Goal: Task Accomplishment & Management: Manage account settings

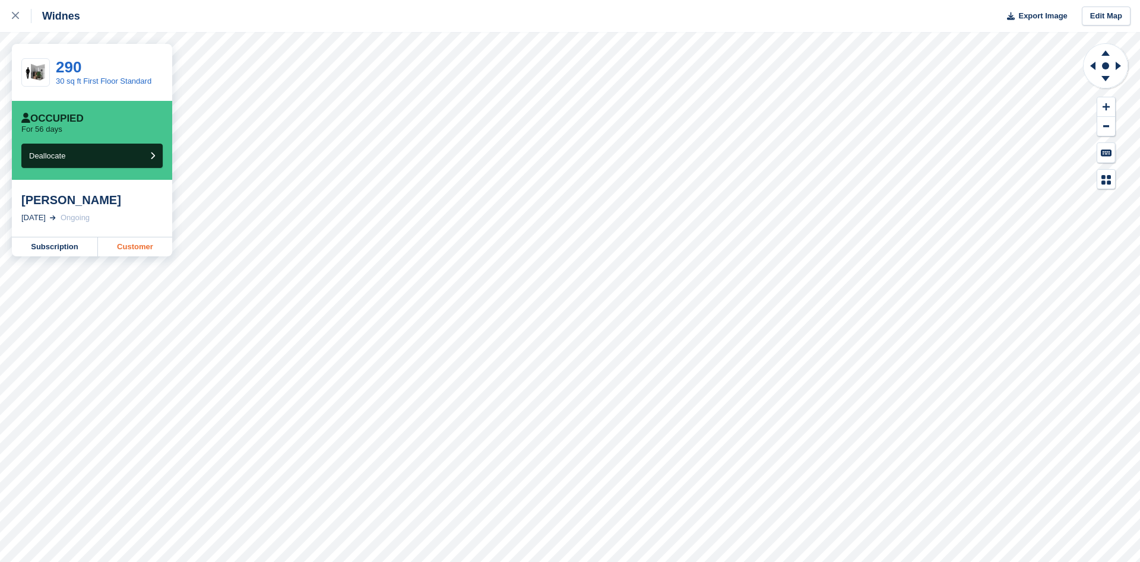
click at [141, 246] on link "Customer" at bounding box center [135, 247] width 74 height 19
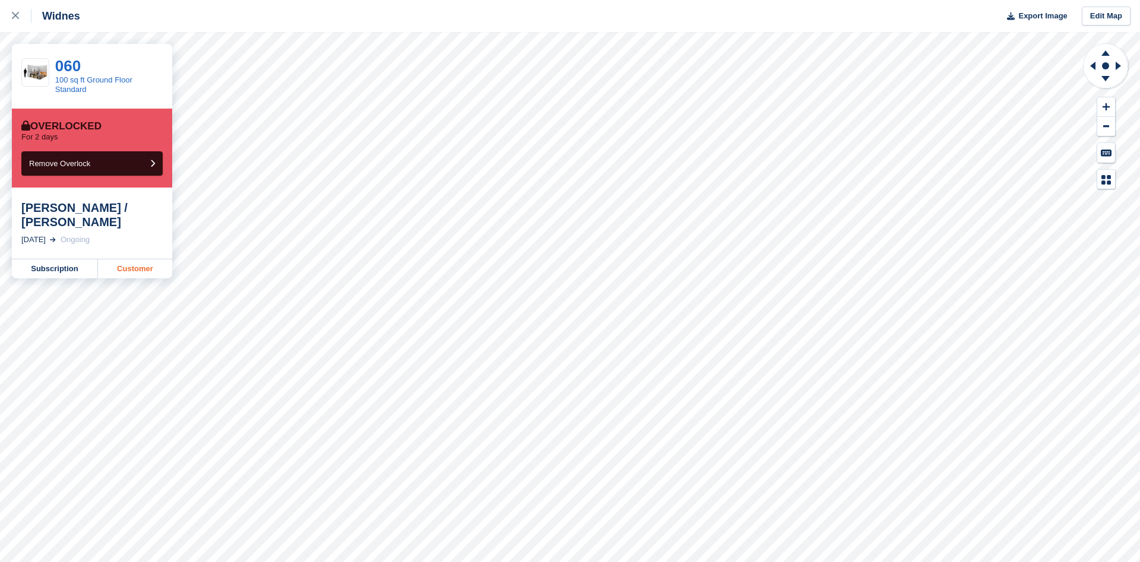
click at [149, 268] on link "Customer" at bounding box center [135, 269] width 74 height 19
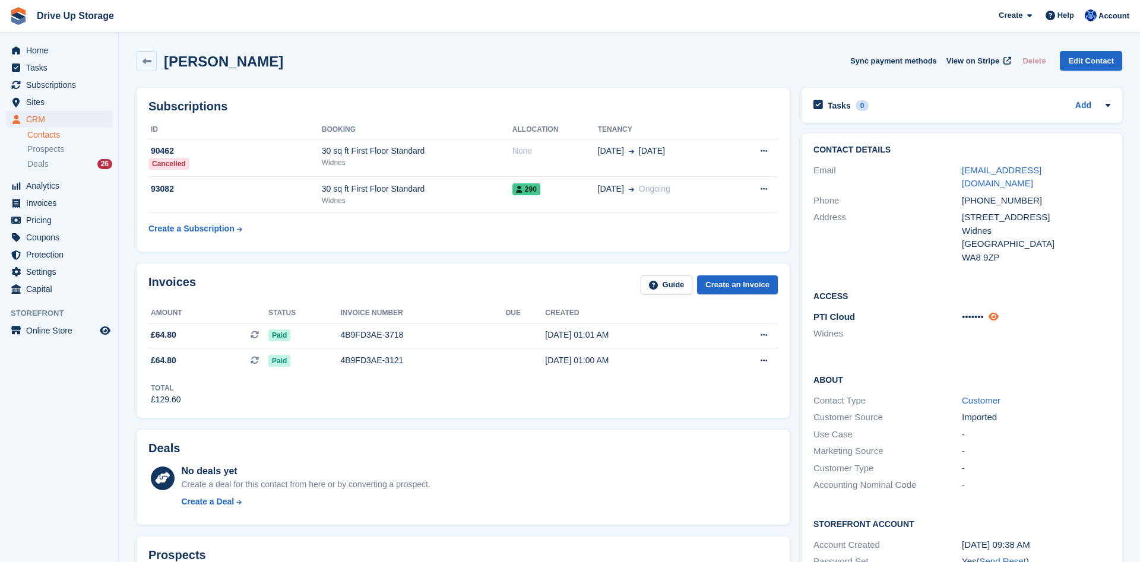
click at [998, 312] on link at bounding box center [994, 317] width 10 height 10
click at [1003, 312] on icon at bounding box center [1002, 316] width 11 height 9
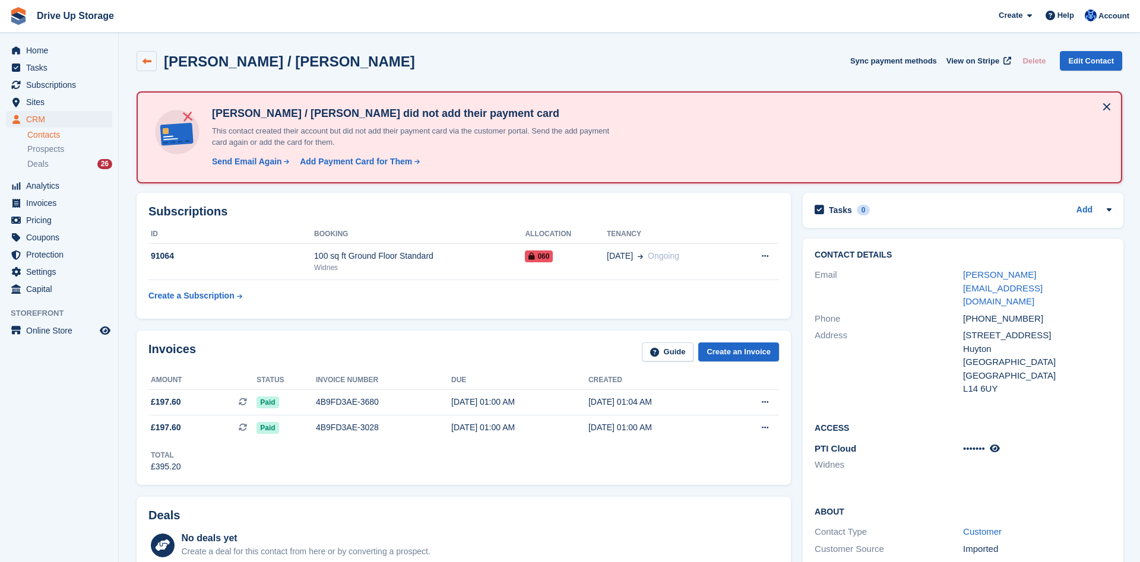
click at [143, 59] on icon at bounding box center [147, 61] width 9 height 9
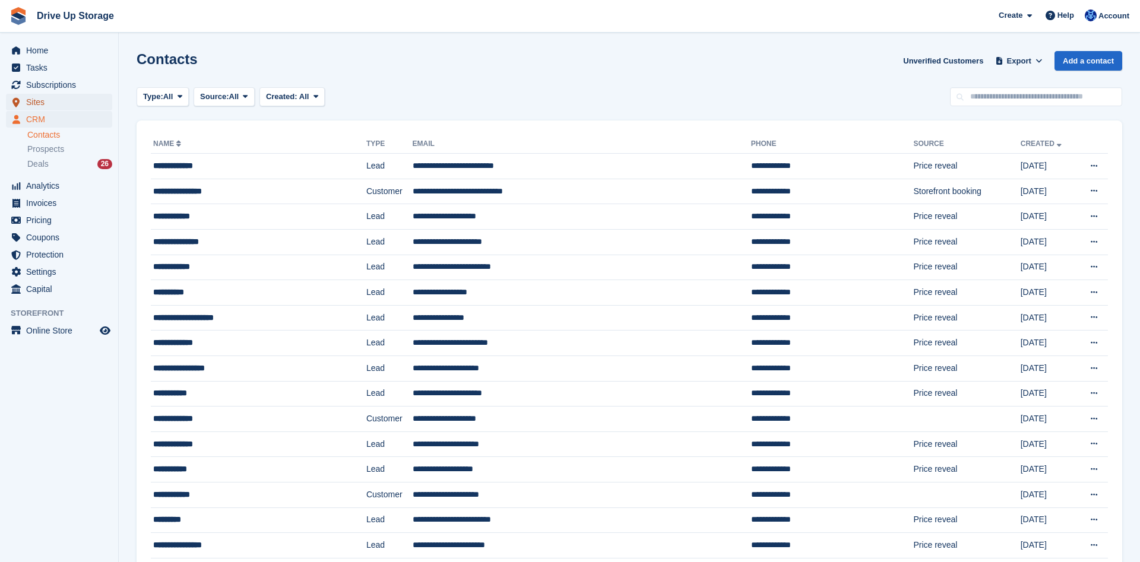
click at [52, 108] on span "Sites" at bounding box center [61, 102] width 71 height 17
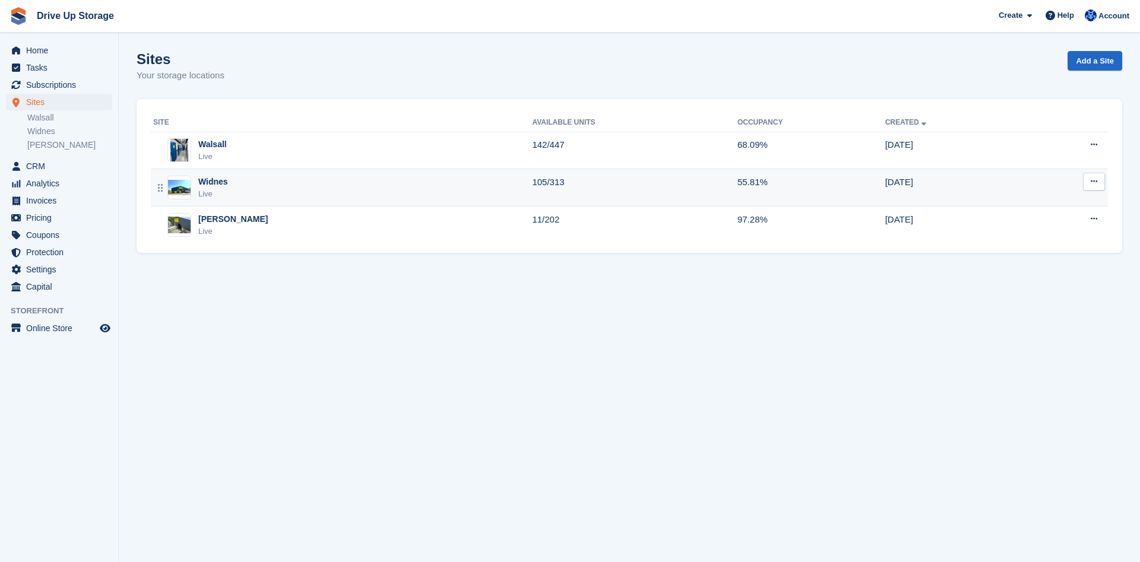
click at [275, 189] on div "Widnes Live" at bounding box center [342, 188] width 379 height 24
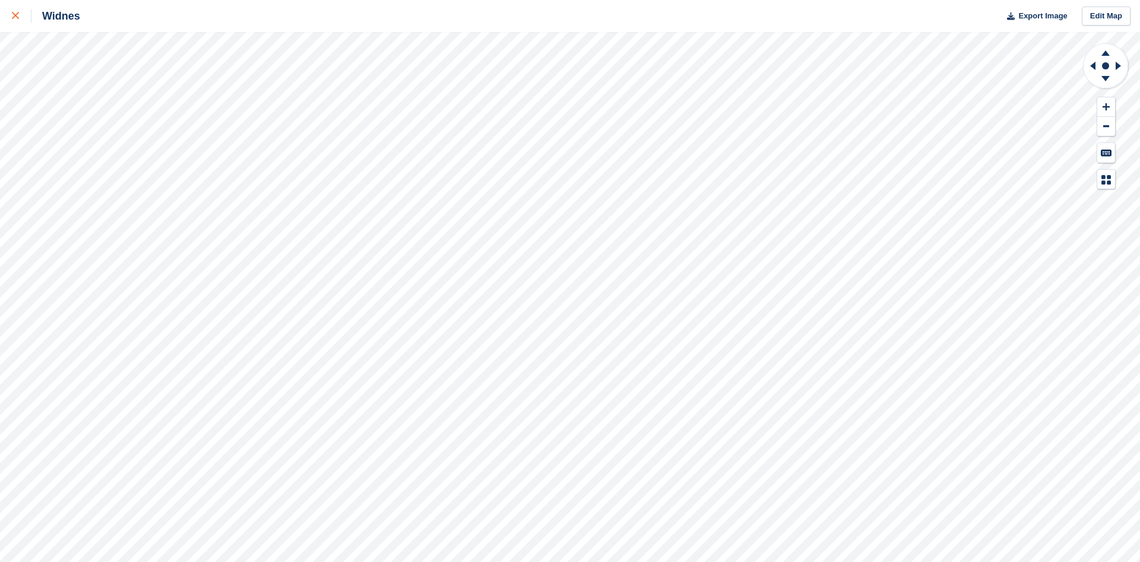
click at [12, 14] on icon at bounding box center [15, 15] width 7 height 7
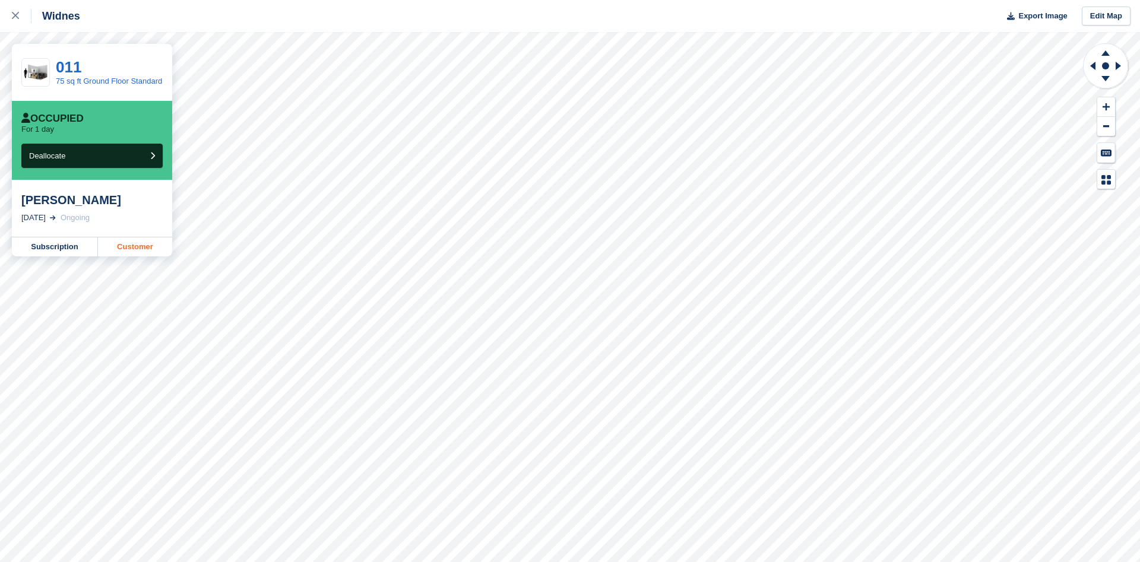
click at [134, 250] on link "Customer" at bounding box center [135, 247] width 74 height 19
click at [127, 252] on link "Customer" at bounding box center [135, 247] width 74 height 19
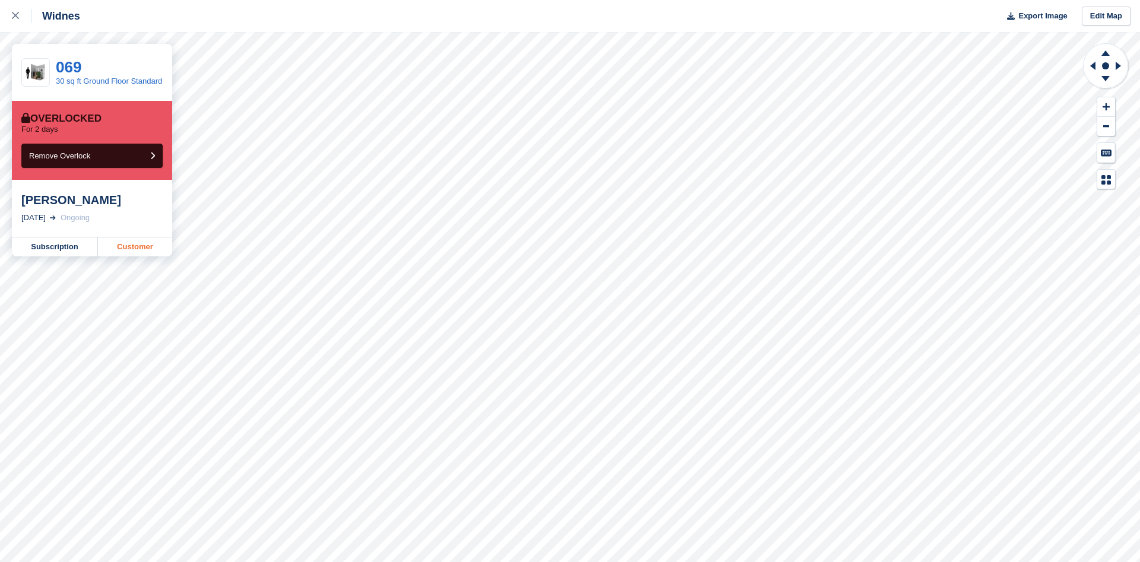
click at [134, 248] on link "Customer" at bounding box center [135, 247] width 74 height 19
click at [131, 249] on link "Customer" at bounding box center [135, 247] width 74 height 19
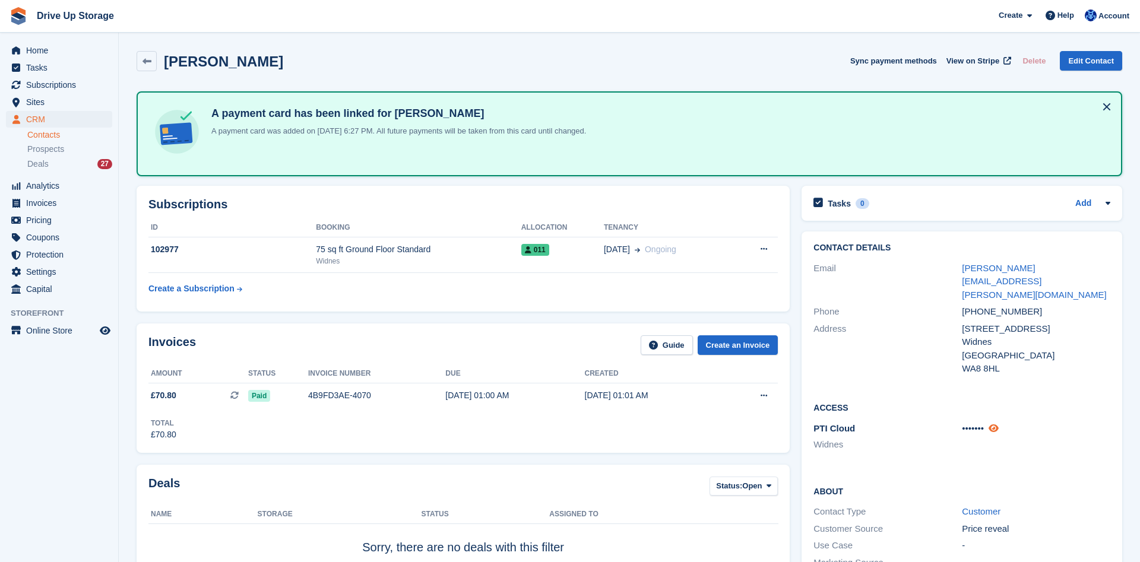
click at [999, 424] on icon at bounding box center [994, 428] width 10 height 9
click at [146, 59] on icon at bounding box center [147, 61] width 9 height 9
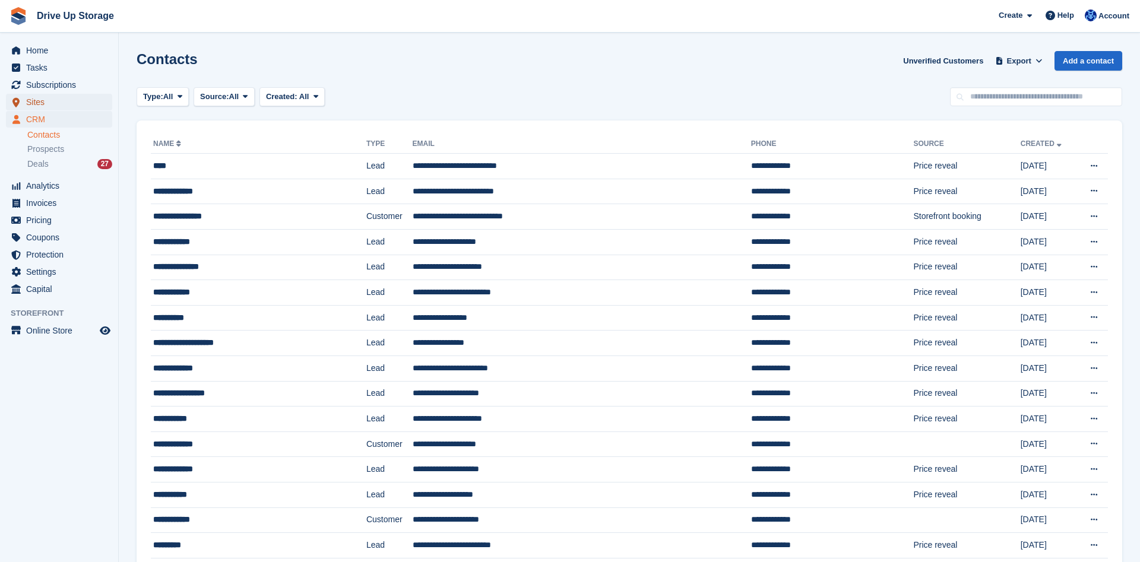
click at [57, 105] on span "Sites" at bounding box center [61, 102] width 71 height 17
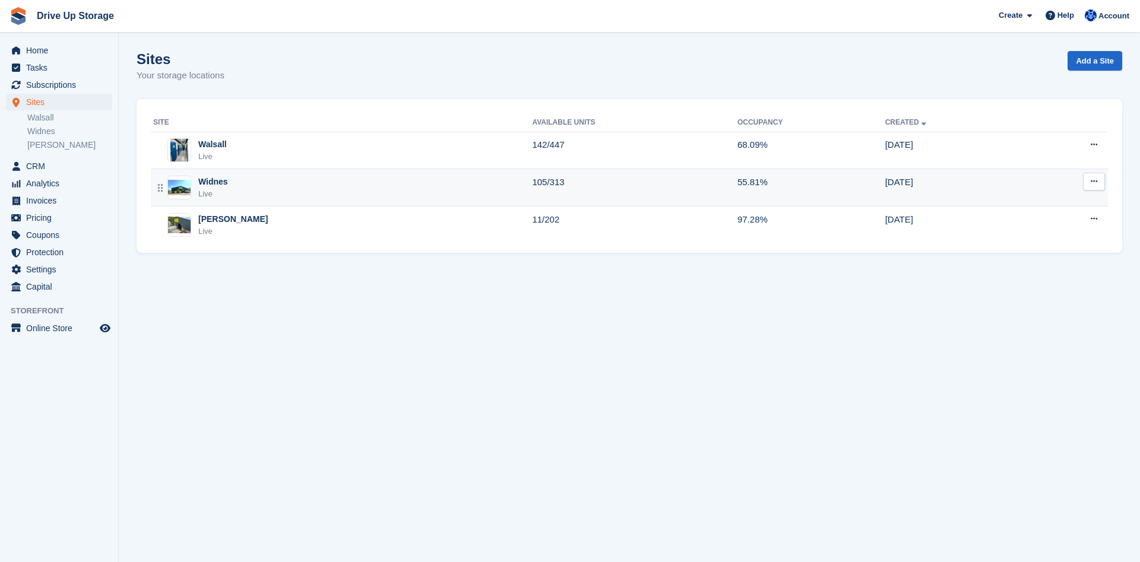
click at [417, 186] on div "Widnes Live" at bounding box center [342, 188] width 379 height 24
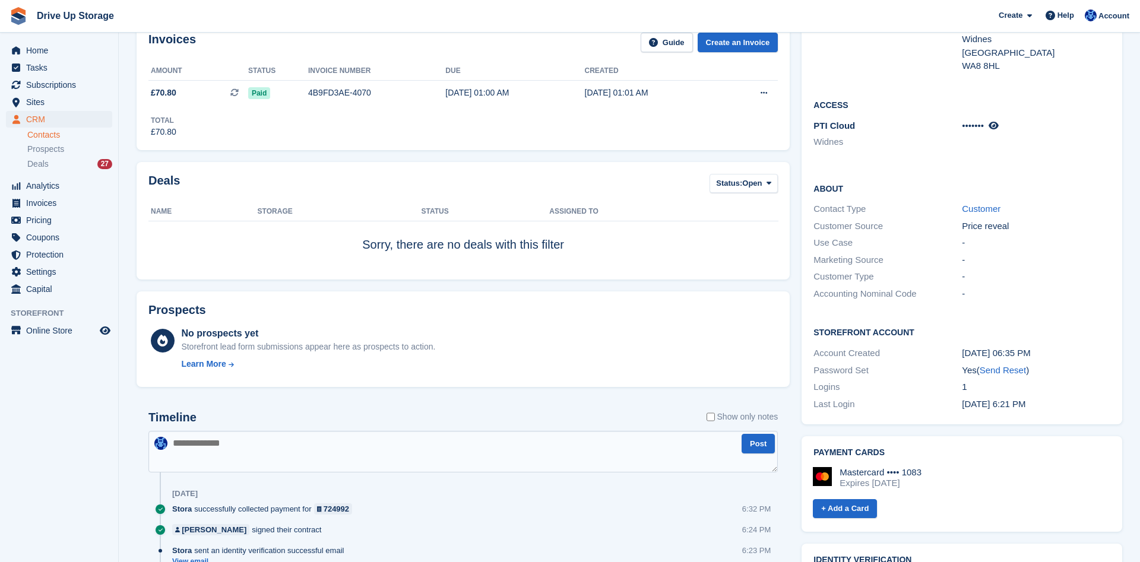
scroll to position [606, 0]
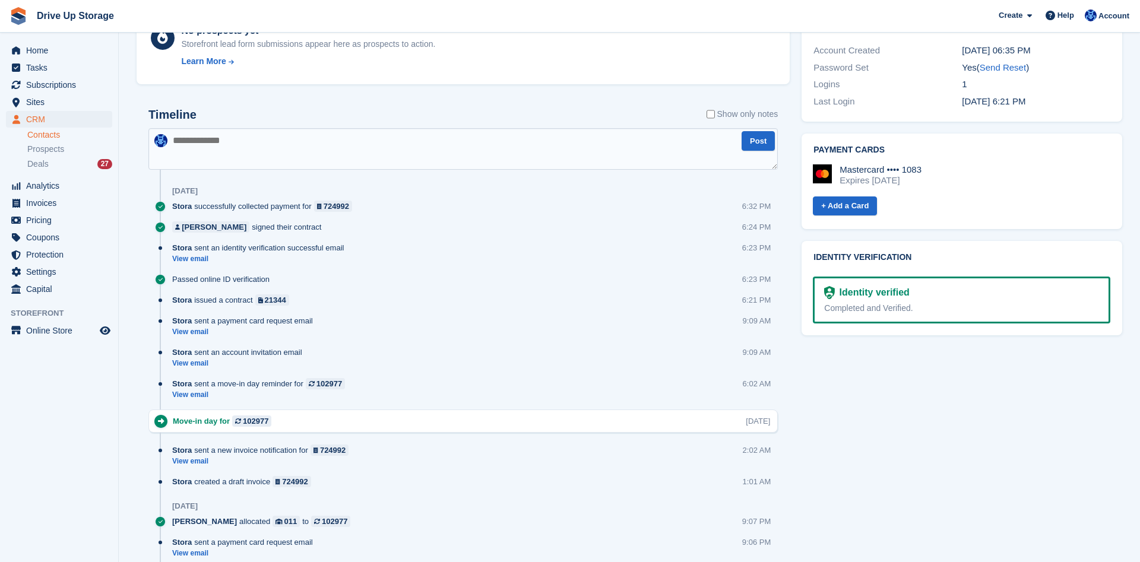
click at [330, 156] on textarea at bounding box center [463, 149] width 630 height 42
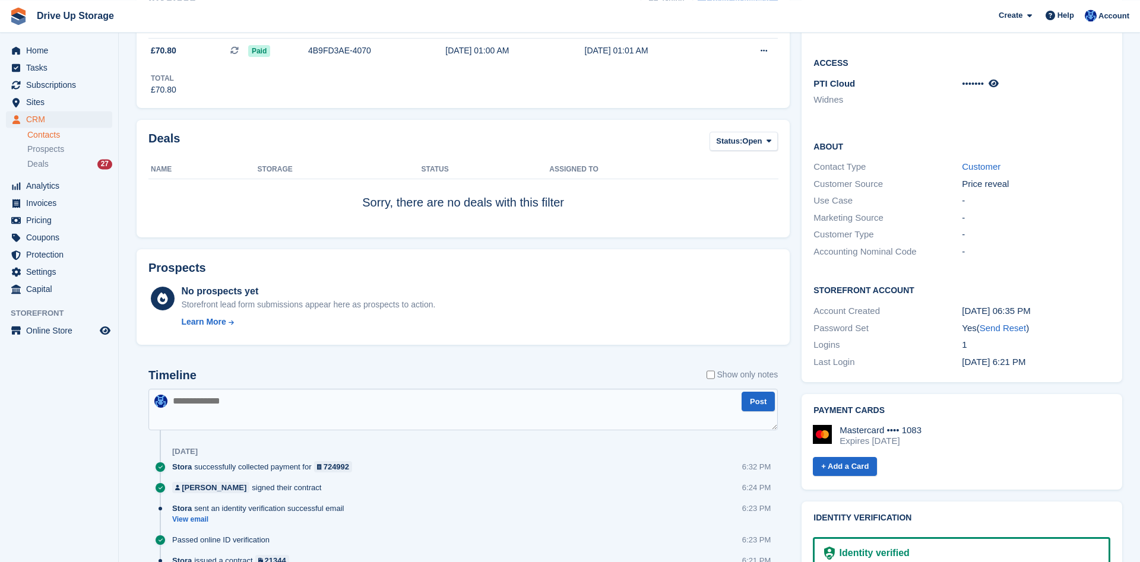
scroll to position [424, 0]
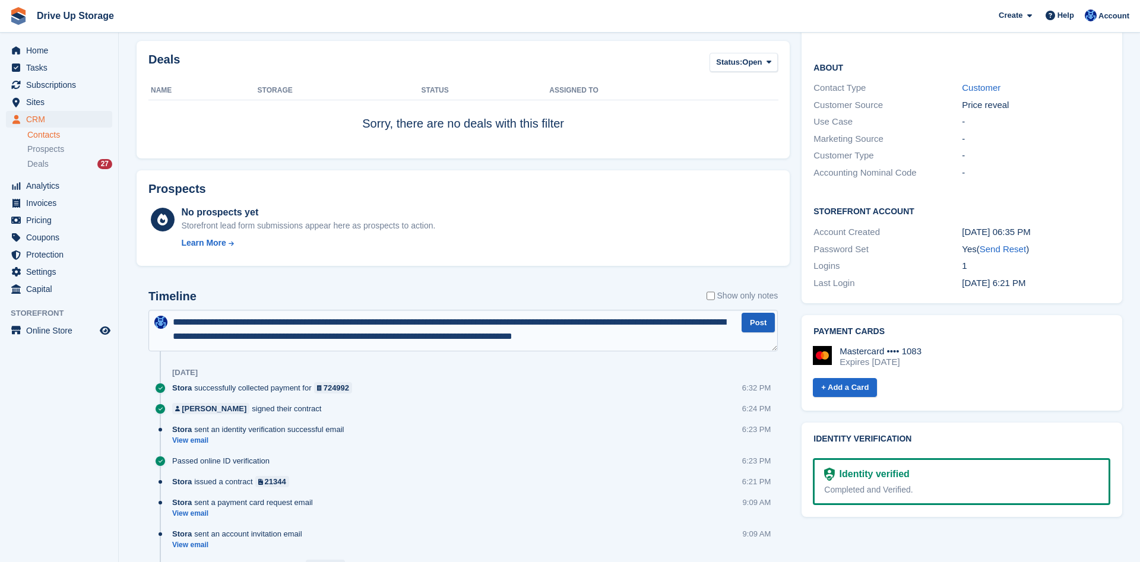
type textarea "**********"
click at [771, 315] on button "Post" at bounding box center [758, 323] width 33 height 20
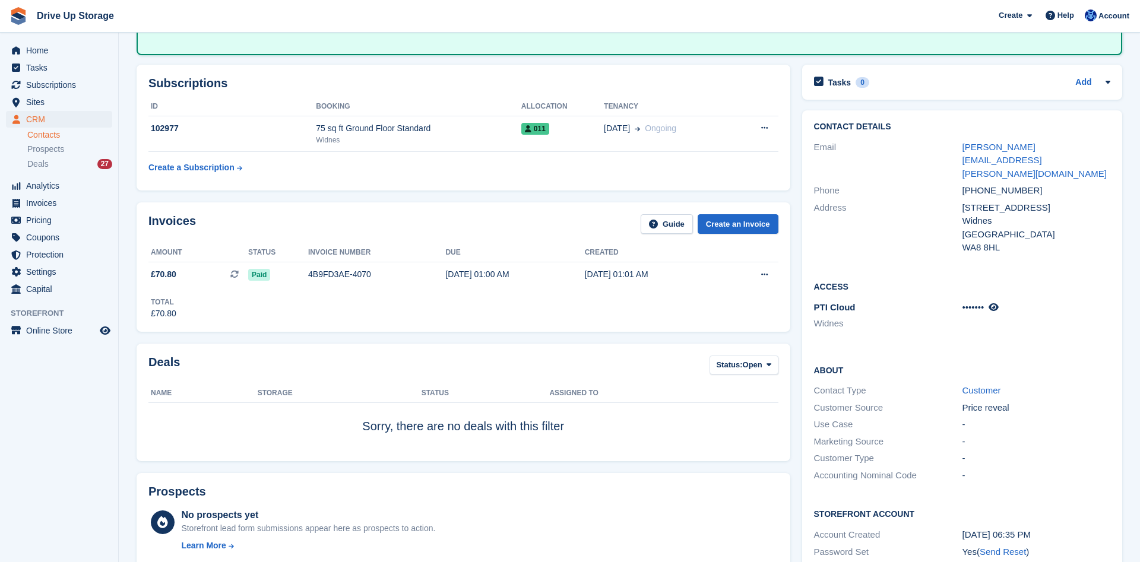
scroll to position [0, 0]
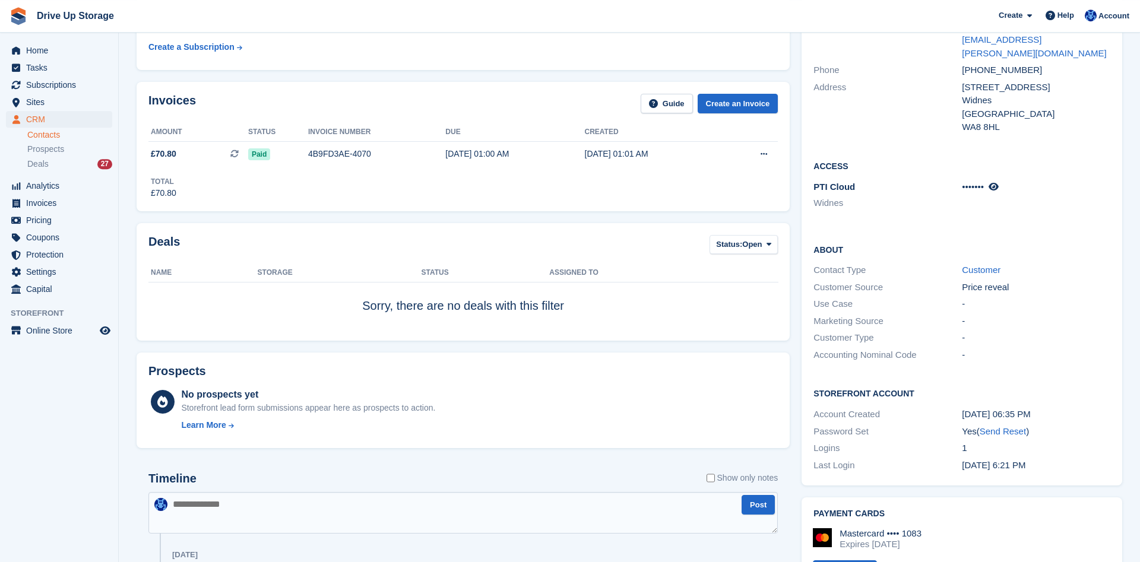
scroll to position [182, 0]
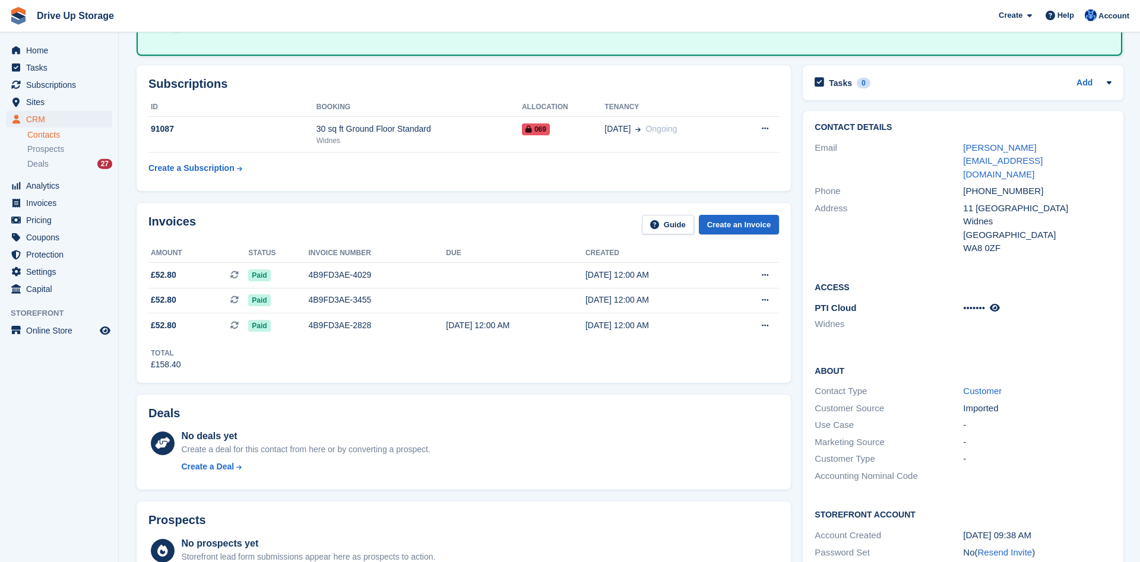
scroll to position [242, 0]
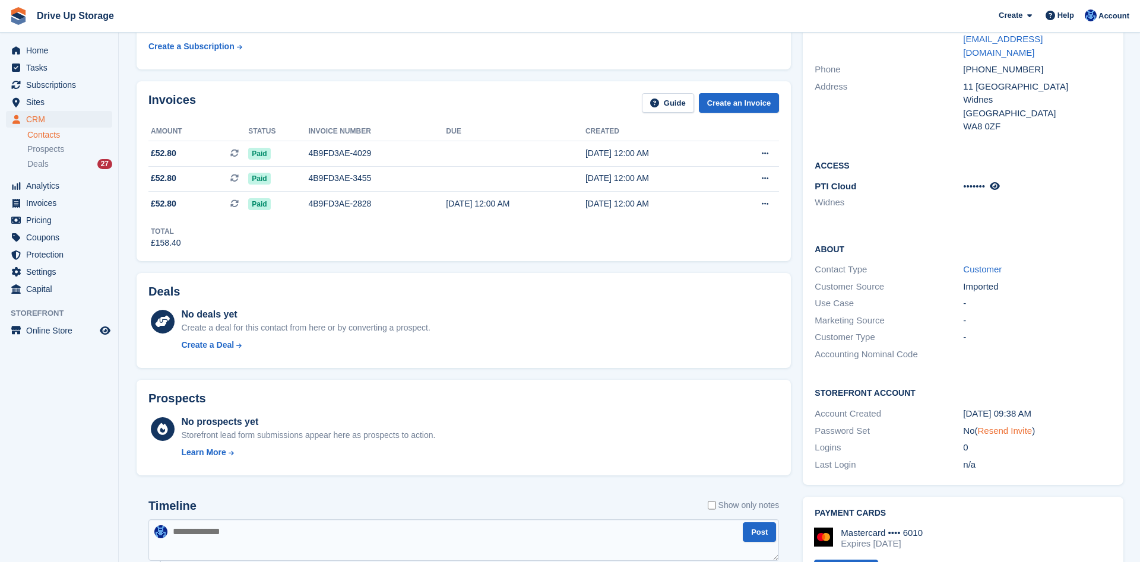
click at [1001, 426] on link "Resend Invite" at bounding box center [1005, 431] width 55 height 10
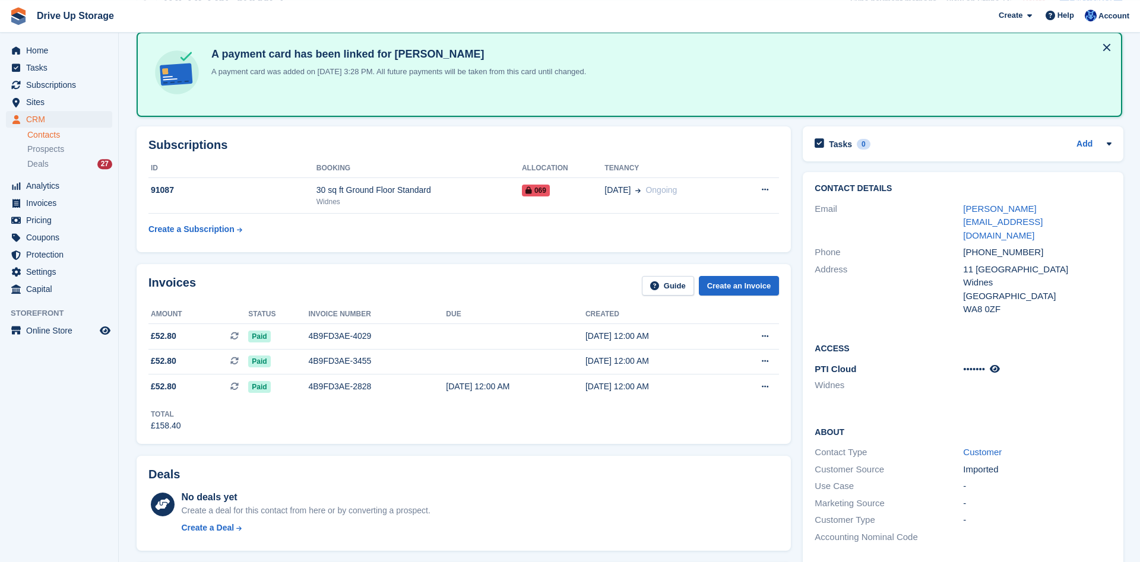
scroll to position [0, 0]
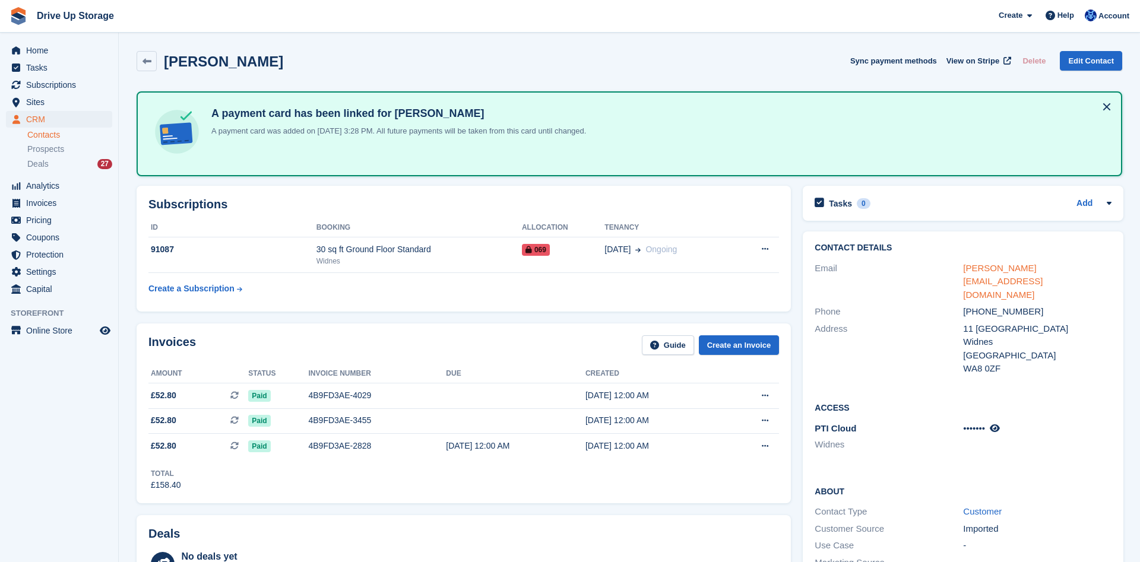
click at [1005, 267] on link "[PERSON_NAME][EMAIL_ADDRESS][DOMAIN_NAME]" at bounding box center [1003, 281] width 80 height 37
click at [154, 65] on link at bounding box center [147, 61] width 20 height 20
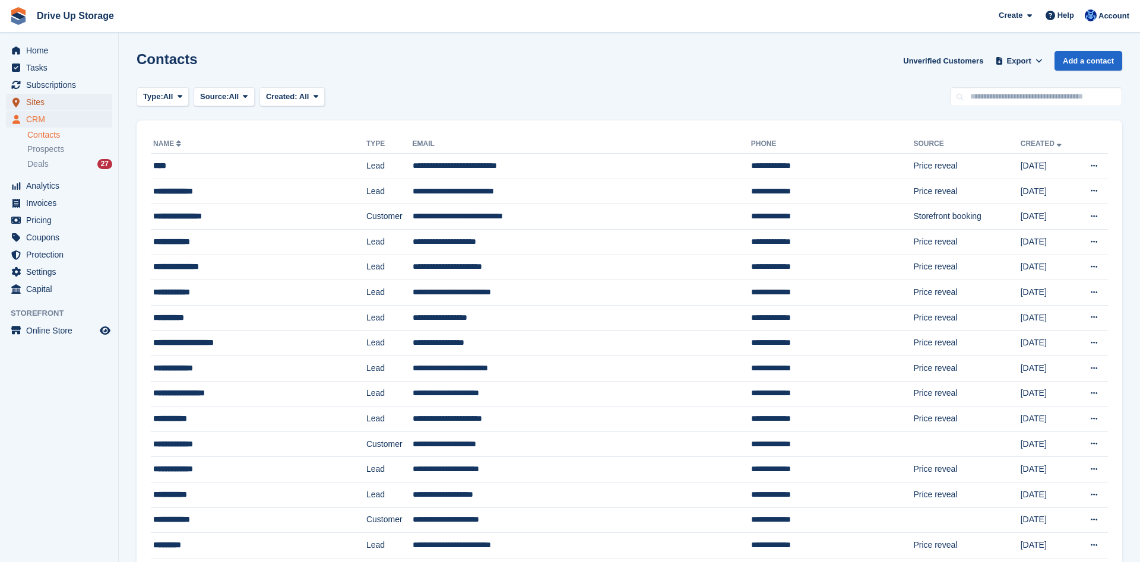
click at [48, 106] on span "Sites" at bounding box center [61, 102] width 71 height 17
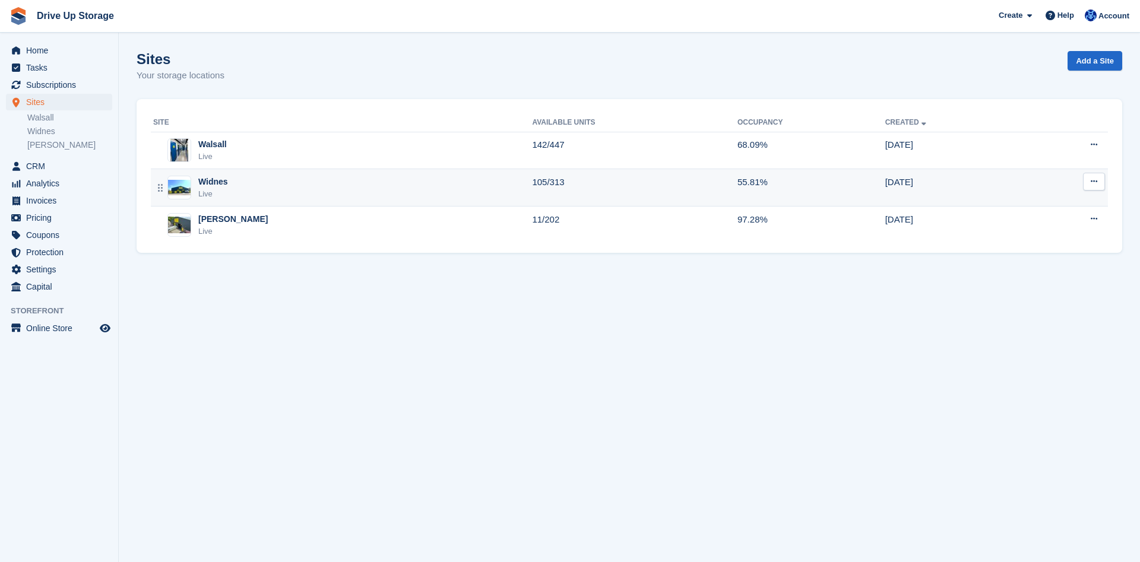
click at [239, 185] on div "Widnes Live" at bounding box center [342, 188] width 379 height 24
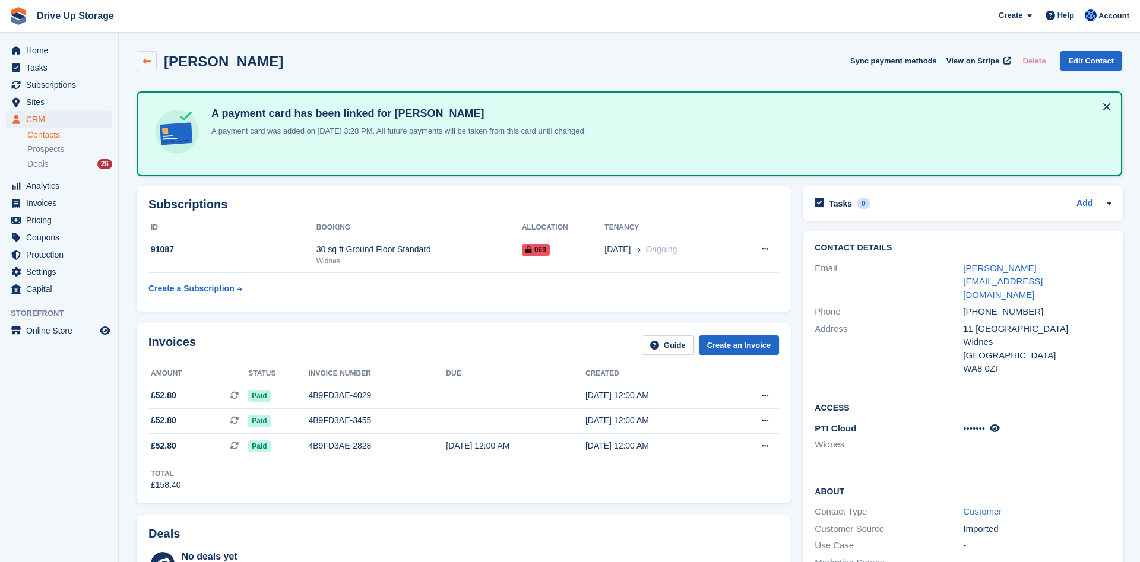
click at [153, 62] on link at bounding box center [147, 61] width 20 height 20
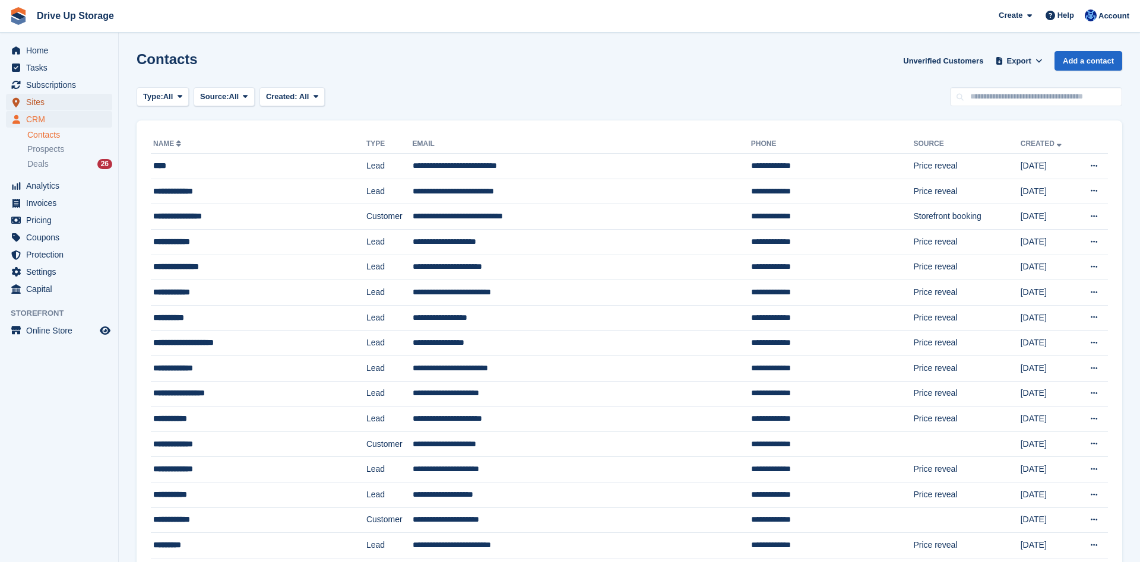
click at [58, 99] on span "Sites" at bounding box center [61, 102] width 71 height 17
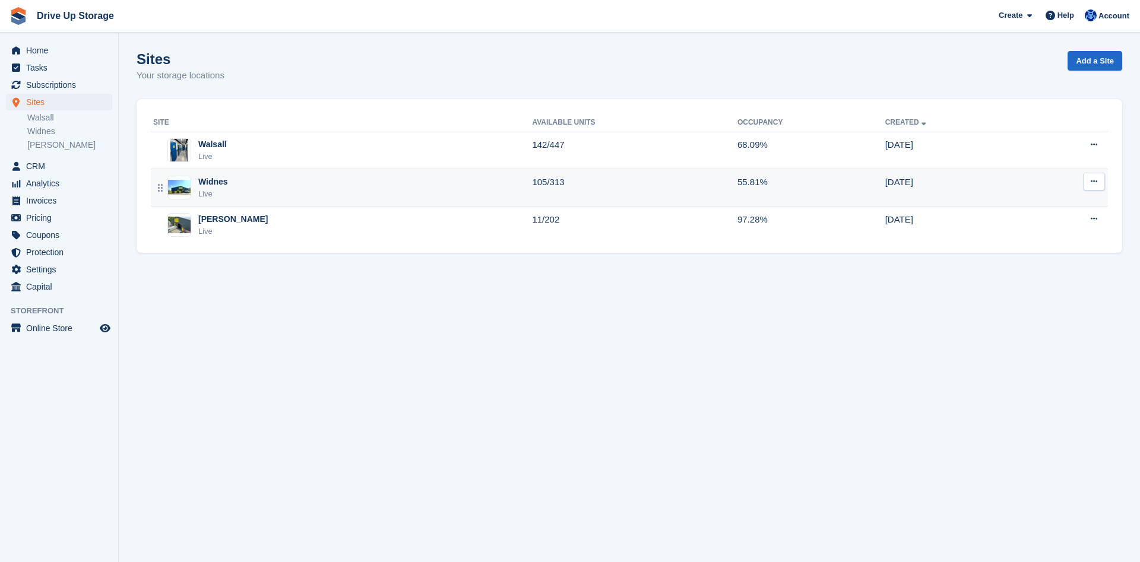
click at [223, 179] on div "Widnes" at bounding box center [213, 182] width 30 height 12
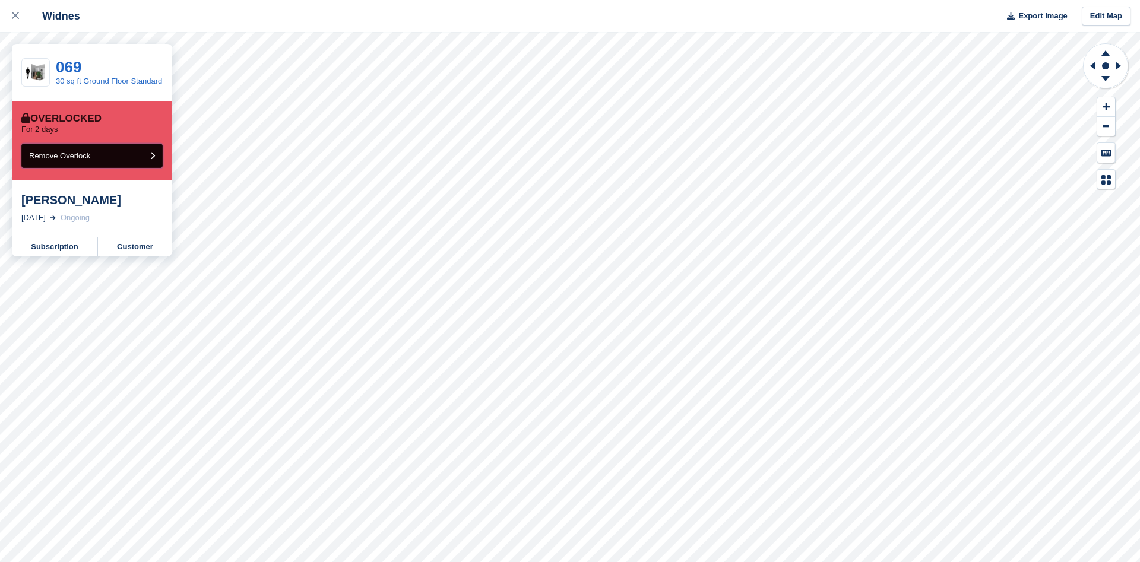
click at [91, 154] on button "Remove Overlock" at bounding box center [91, 156] width 141 height 24
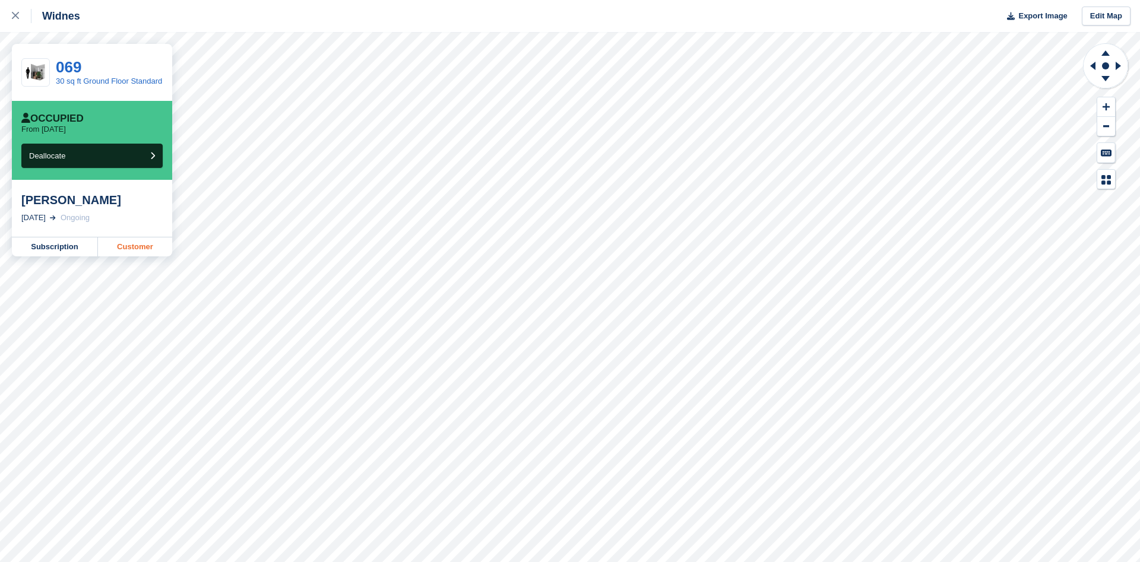
click at [148, 246] on link "Customer" at bounding box center [135, 247] width 74 height 19
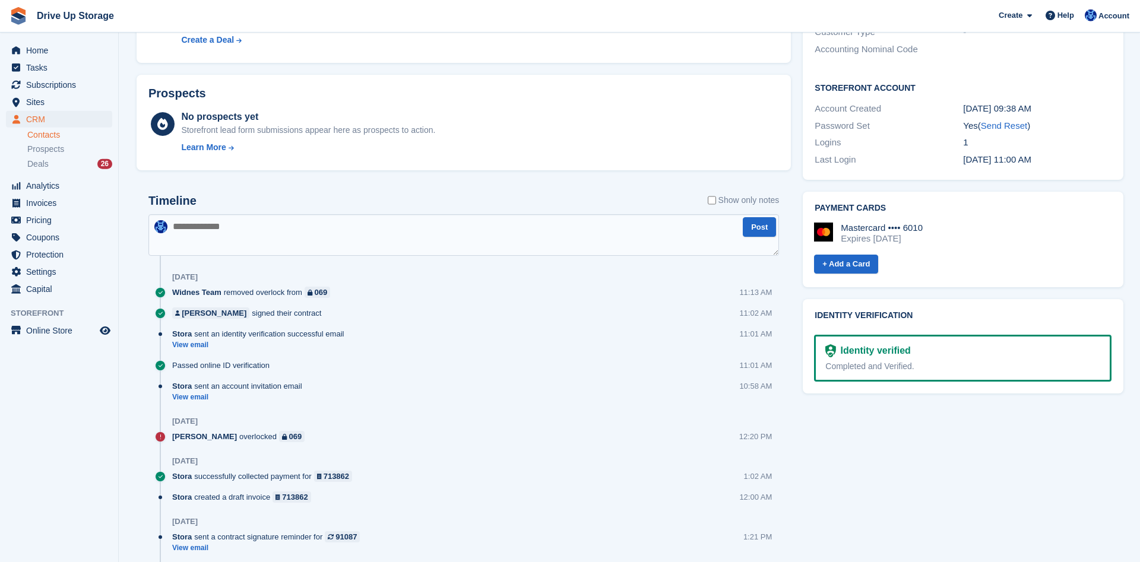
scroll to position [545, 0]
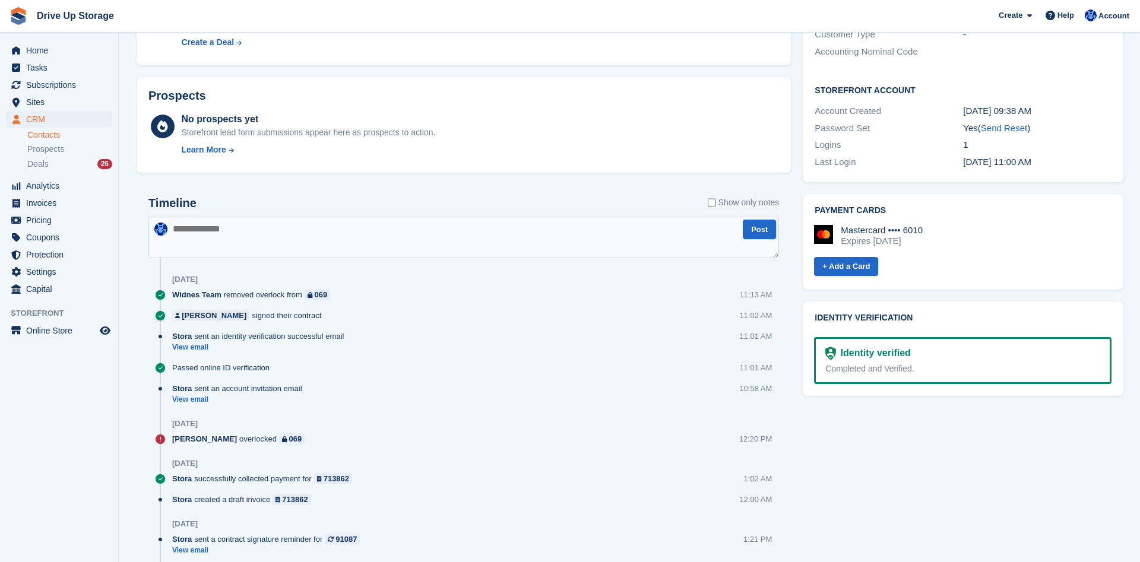
click at [295, 242] on textarea at bounding box center [463, 238] width 631 height 42
type textarea "**********"
click at [757, 230] on button "Post" at bounding box center [759, 230] width 33 height 20
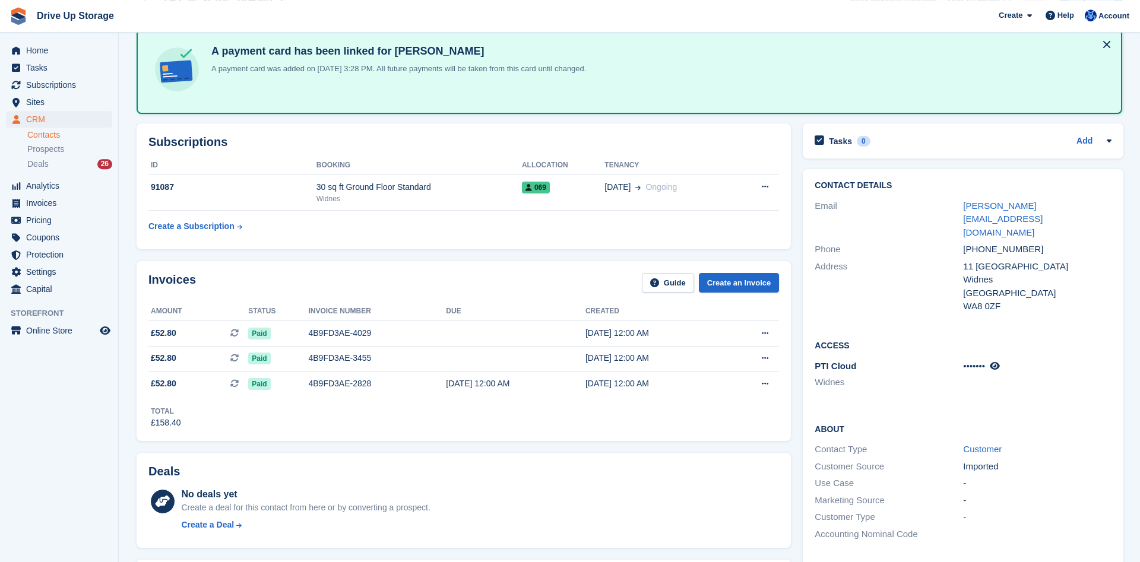
scroll to position [0, 0]
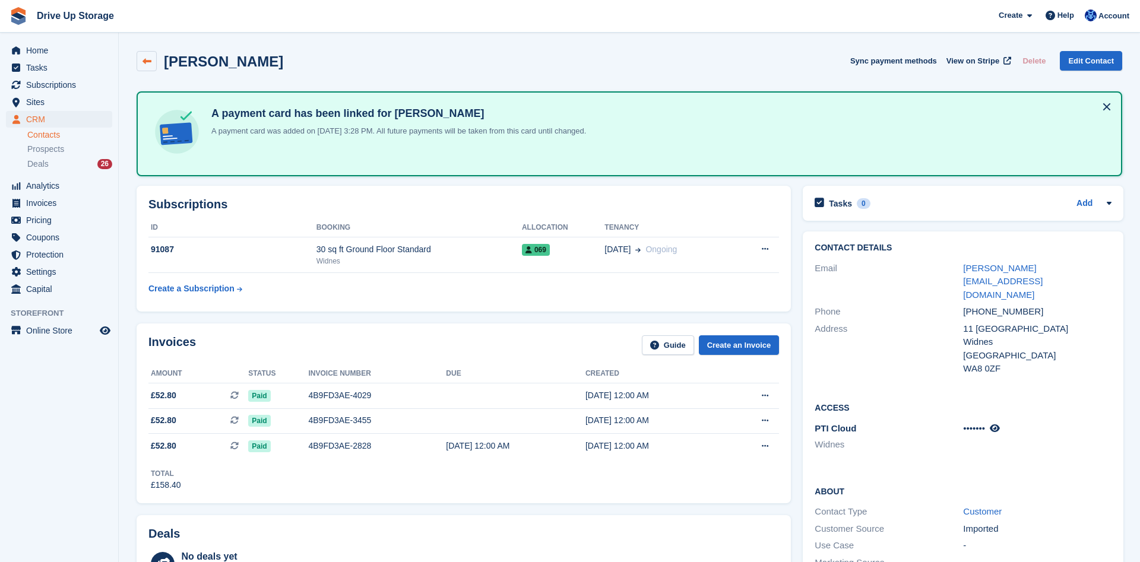
click at [145, 63] on icon at bounding box center [147, 61] width 9 height 9
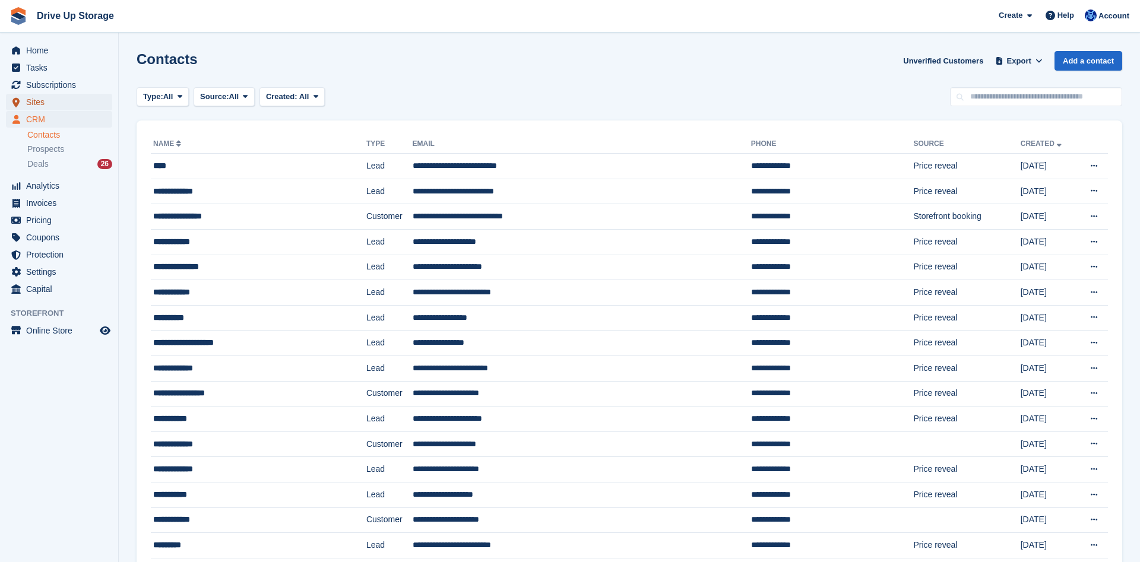
click at [40, 107] on span "Sites" at bounding box center [61, 102] width 71 height 17
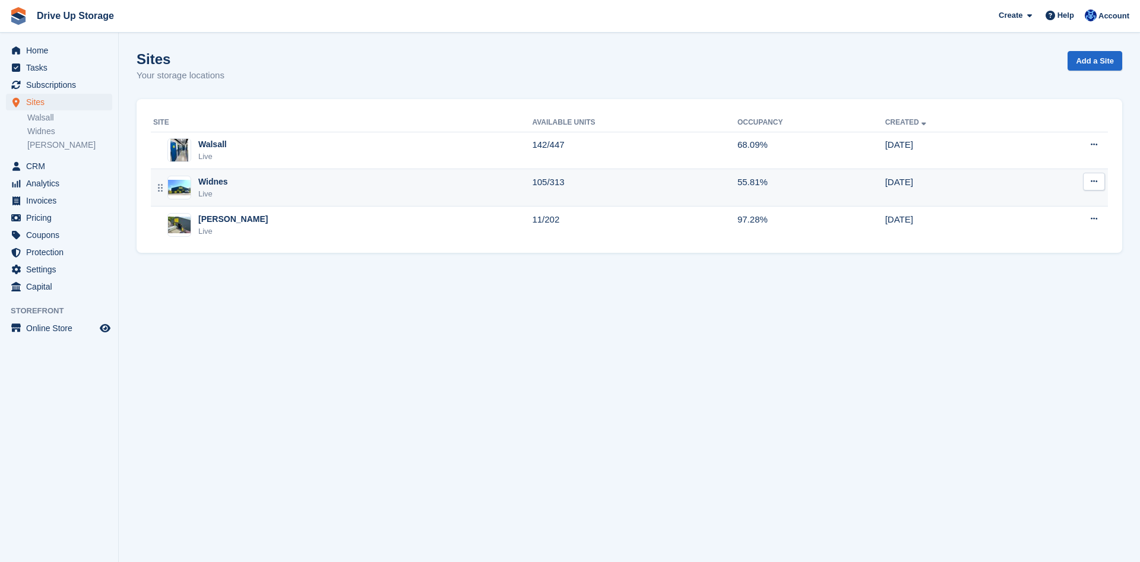
click at [214, 178] on div "Widnes" at bounding box center [213, 182] width 30 height 12
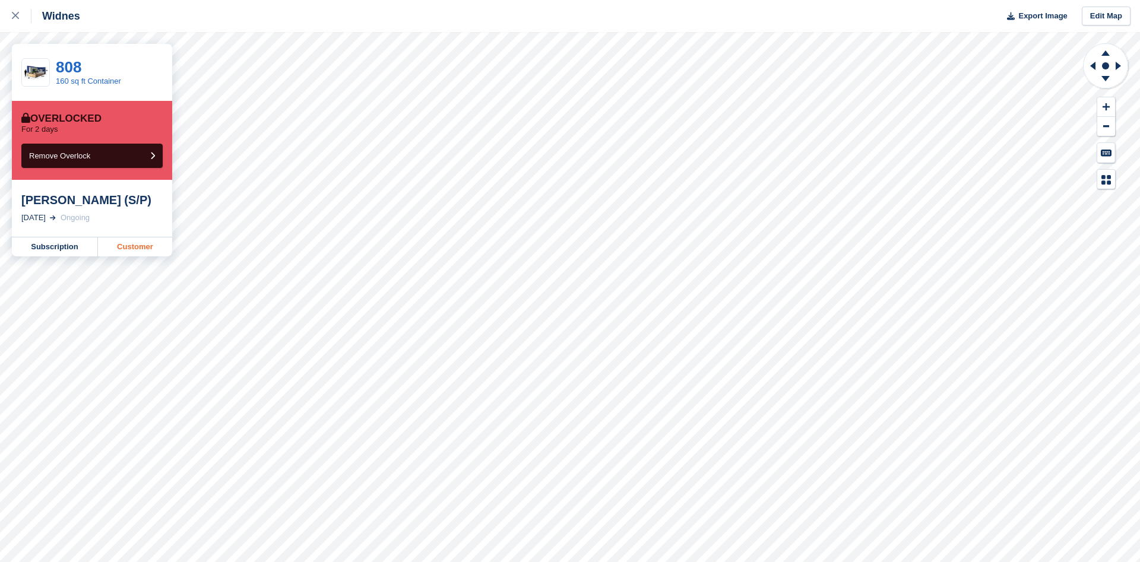
click at [115, 244] on link "Customer" at bounding box center [135, 247] width 74 height 19
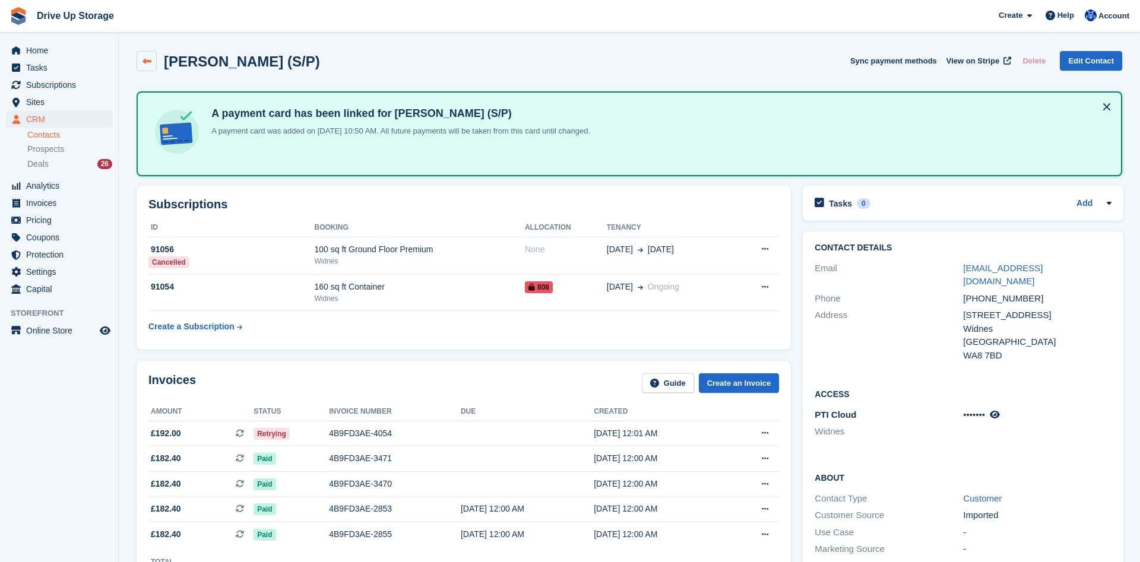
click at [143, 58] on icon at bounding box center [147, 61] width 9 height 9
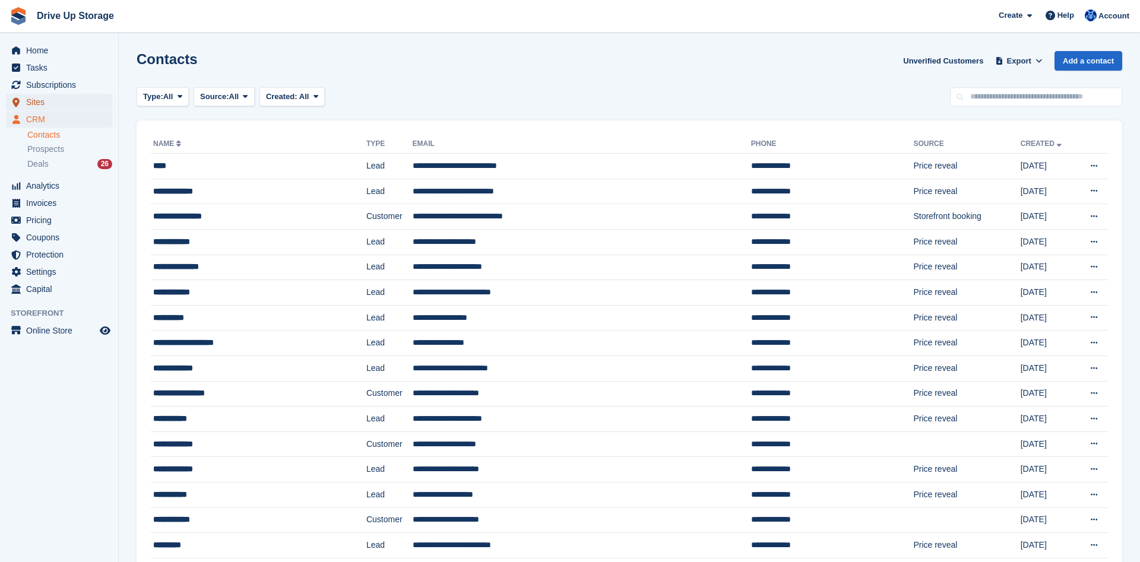
click at [64, 103] on span "Sites" at bounding box center [61, 102] width 71 height 17
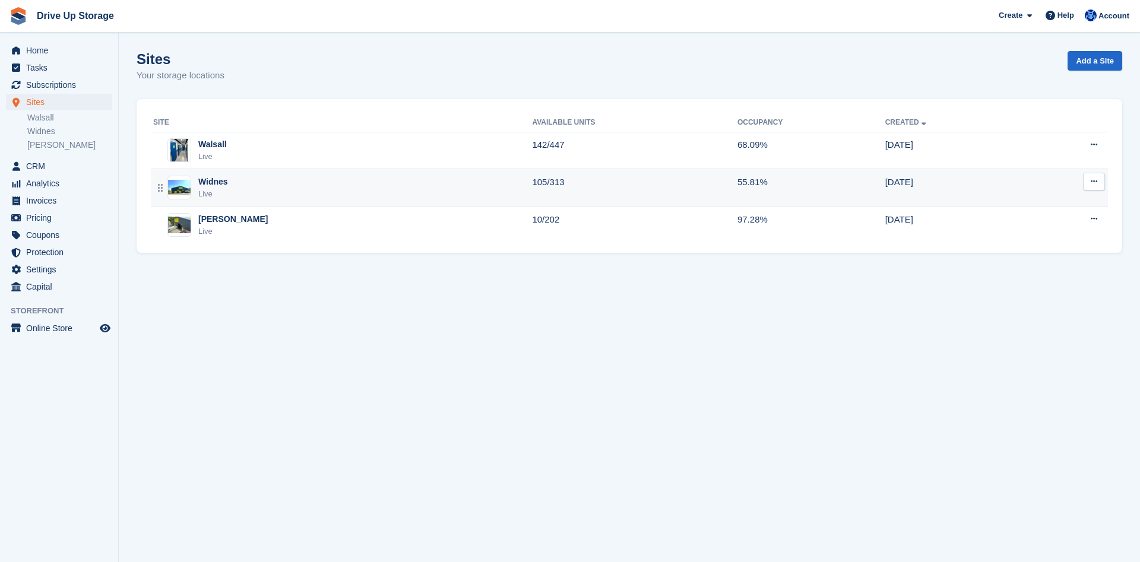
click at [228, 188] on div "Widnes Live" at bounding box center [342, 188] width 379 height 24
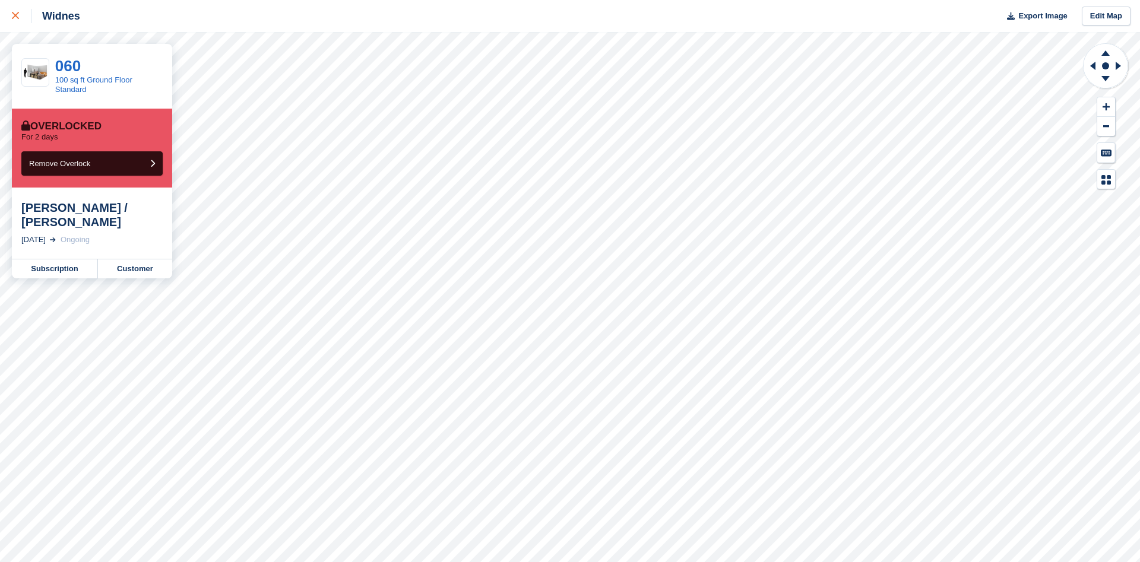
click at [10, 15] on link at bounding box center [15, 16] width 31 height 32
